Goal: Find specific page/section: Find specific page/section

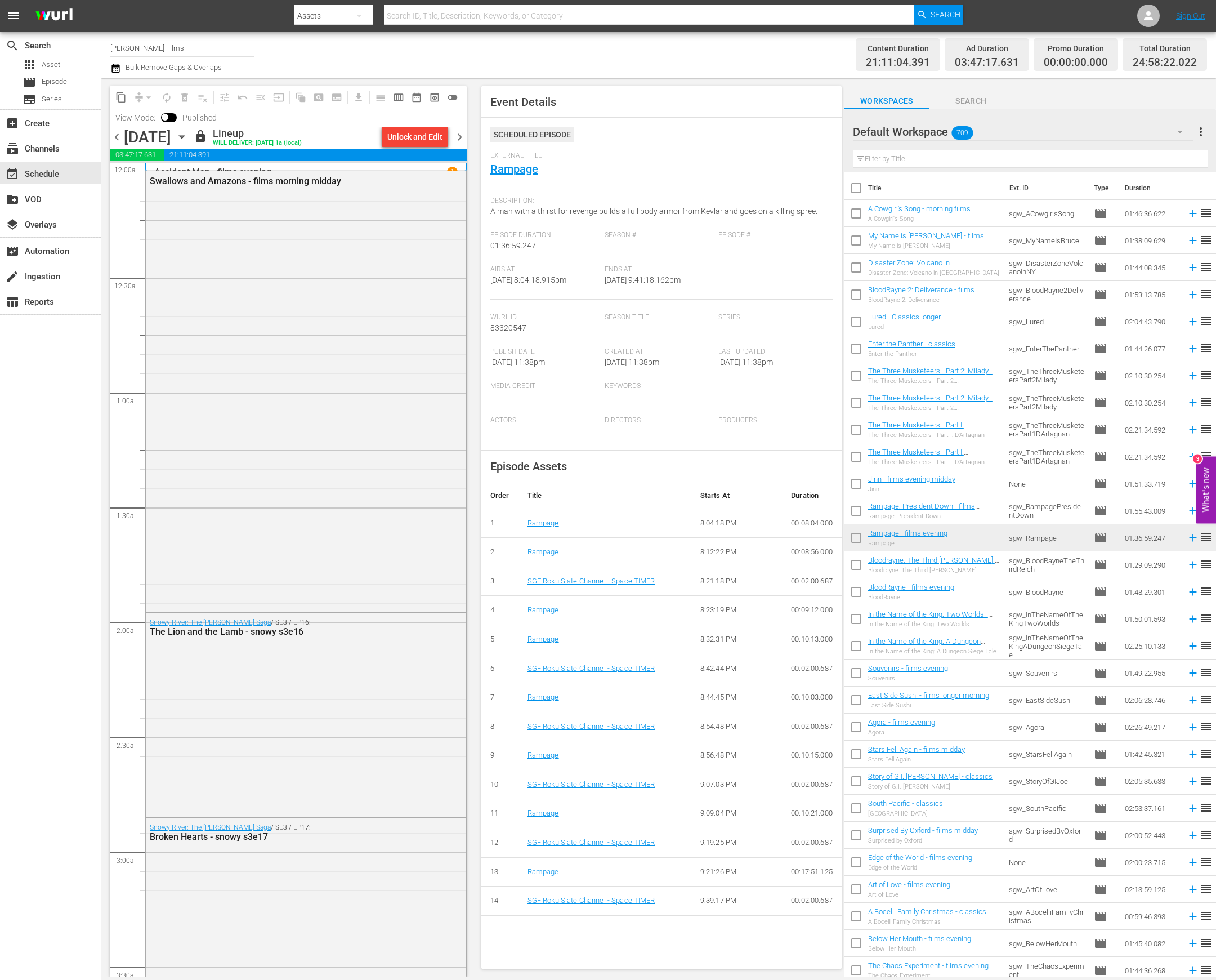
scroll to position [4191, 0]
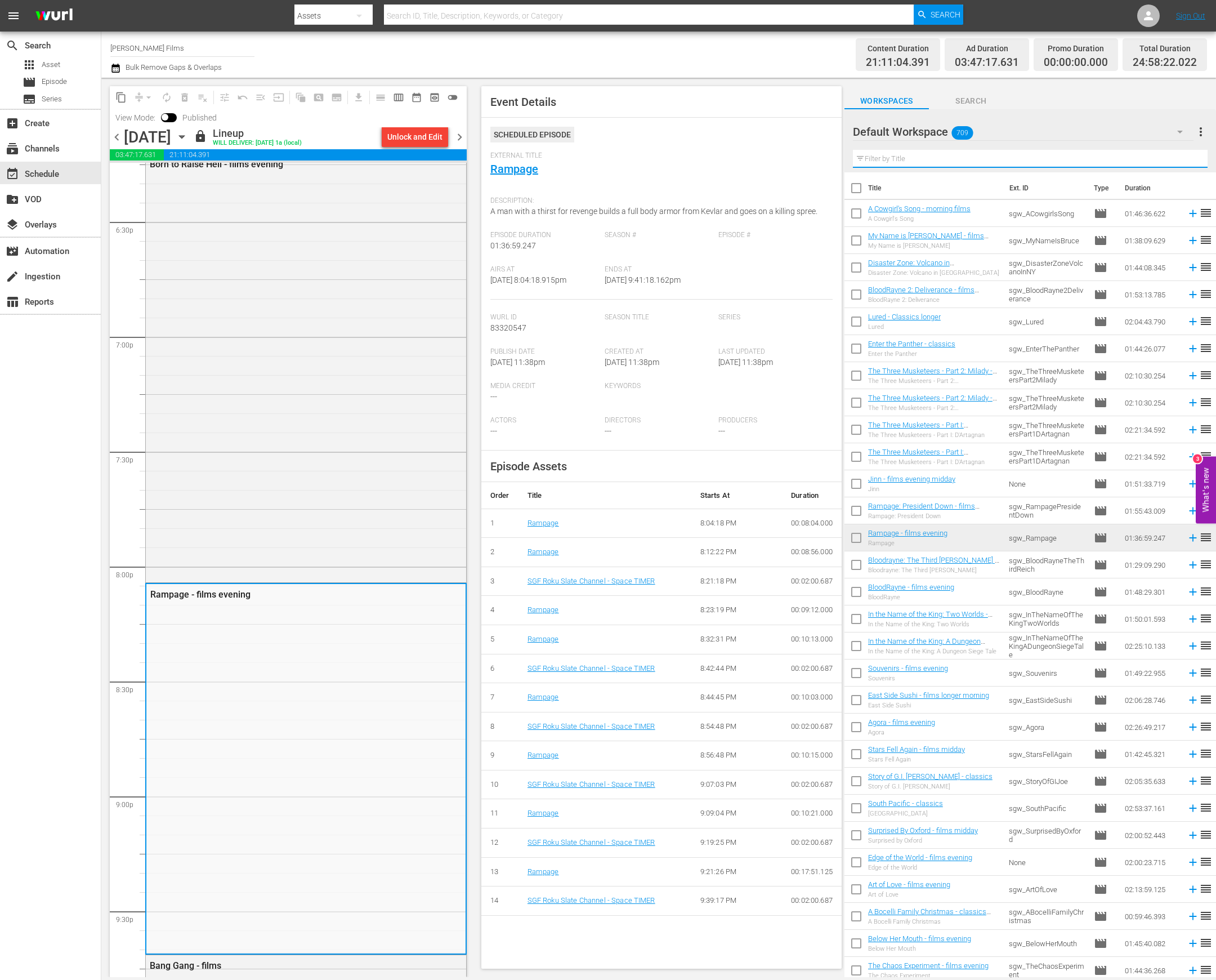
click at [1007, 163] on input "text" at bounding box center [1031, 159] width 355 height 18
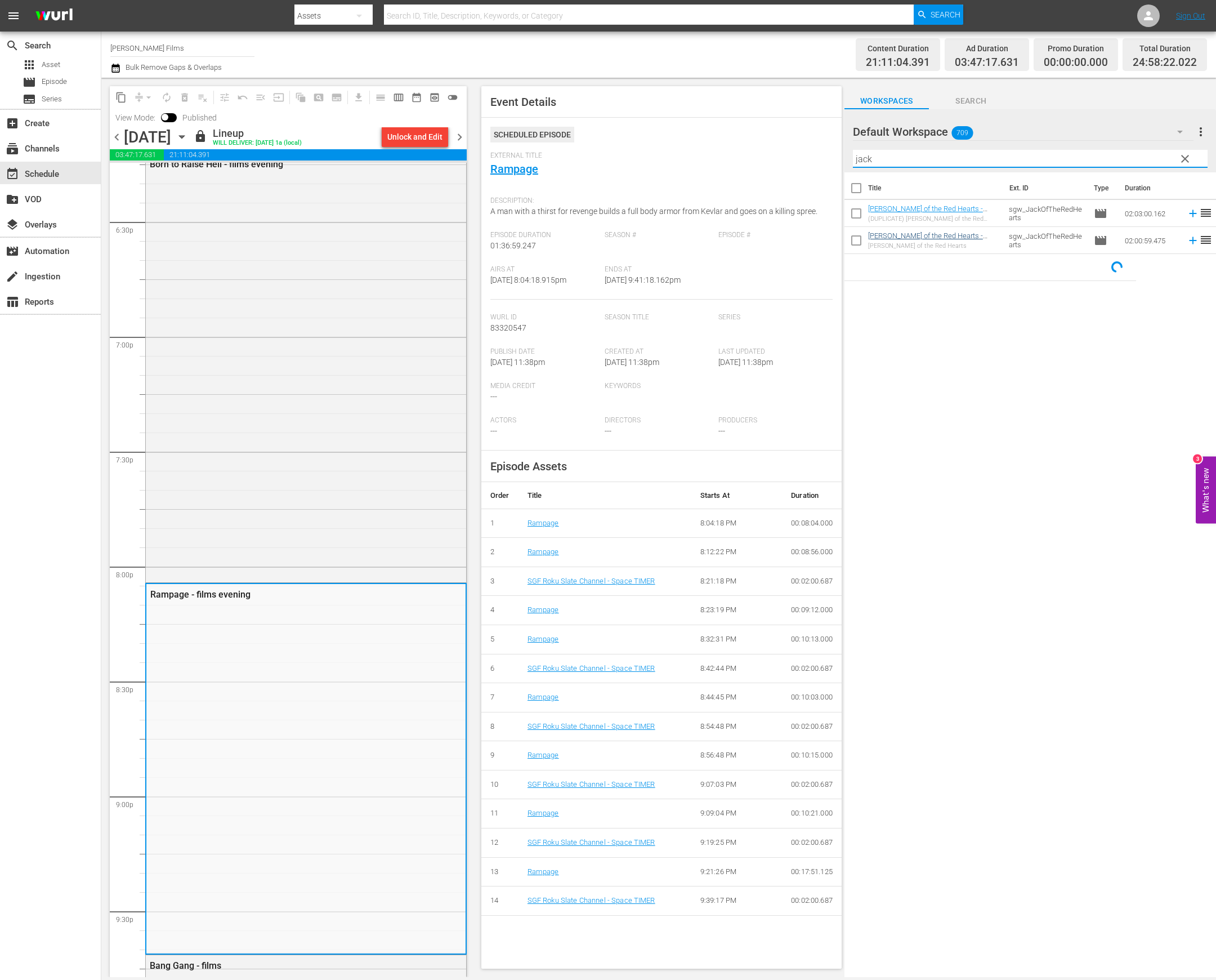
type input "jack"
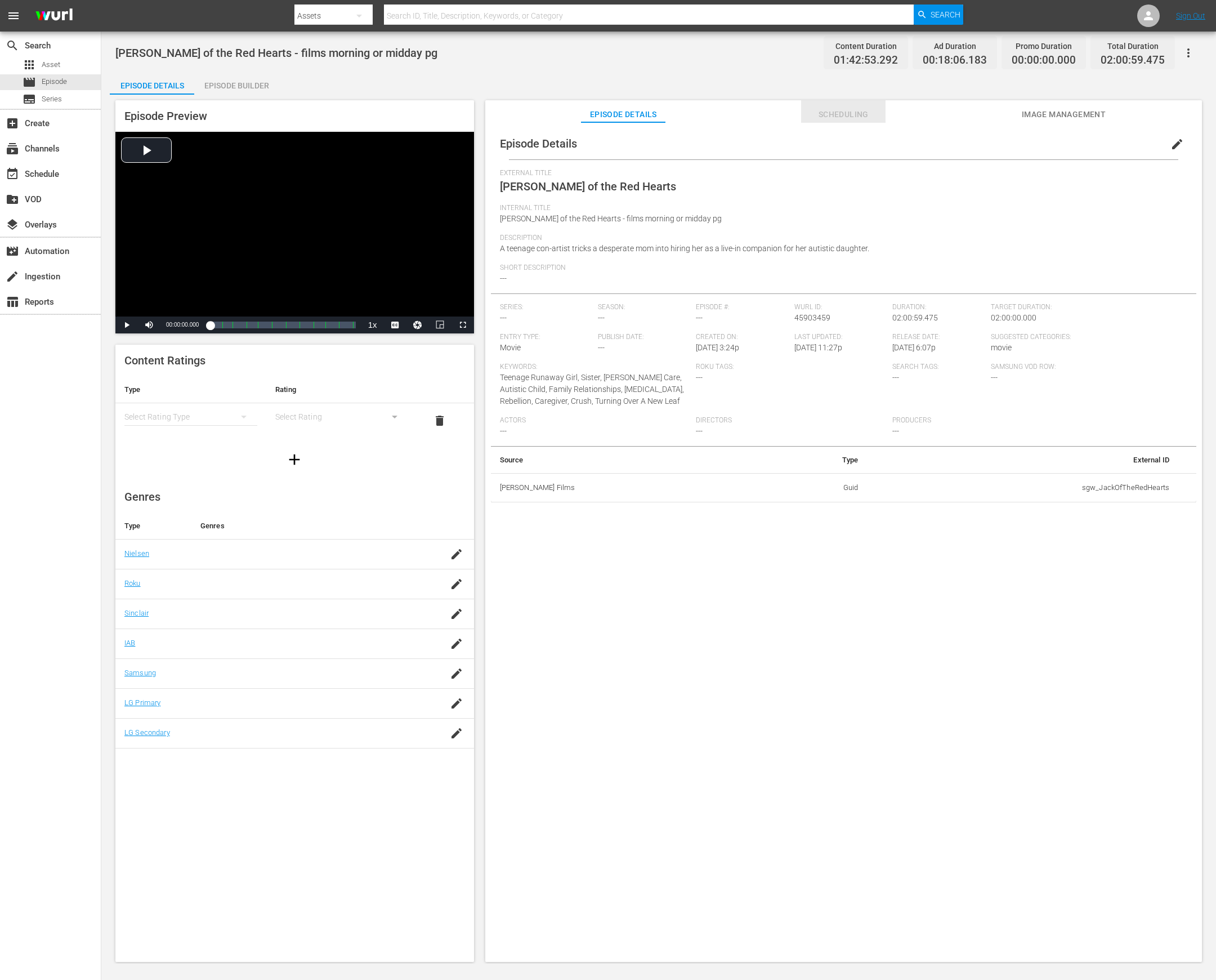
click at [840, 114] on span "Scheduling" at bounding box center [843, 114] width 85 height 14
click at [860, 116] on span "Scheduling" at bounding box center [843, 114] width 85 height 14
